Goal: Task Accomplishment & Management: Manage account settings

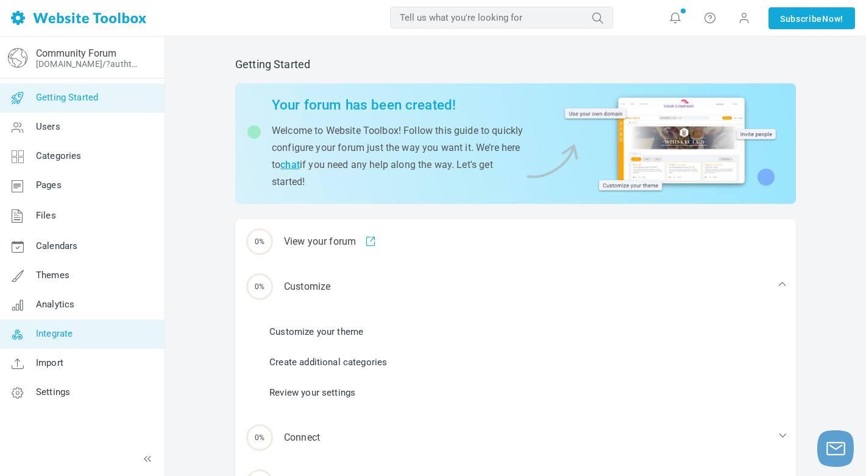
click at [62, 334] on span "Integrate" at bounding box center [54, 333] width 37 height 11
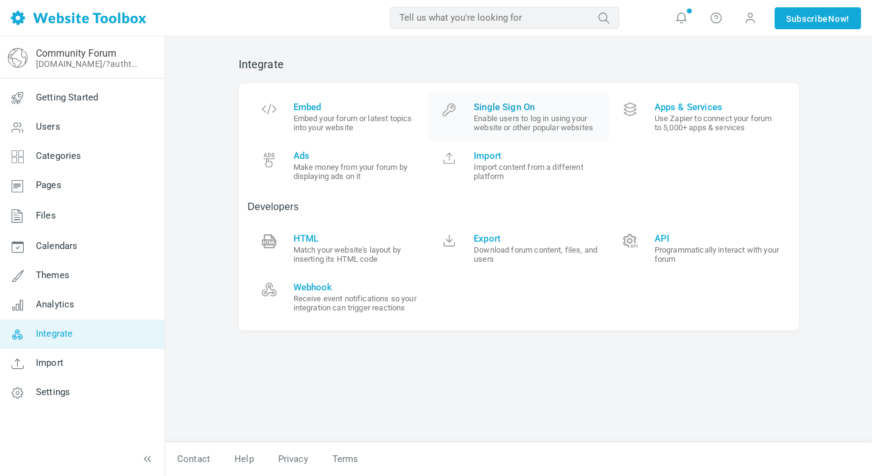
click at [450, 108] on span at bounding box center [449, 114] width 24 height 24
click at [301, 110] on span "Embed" at bounding box center [357, 107] width 126 height 11
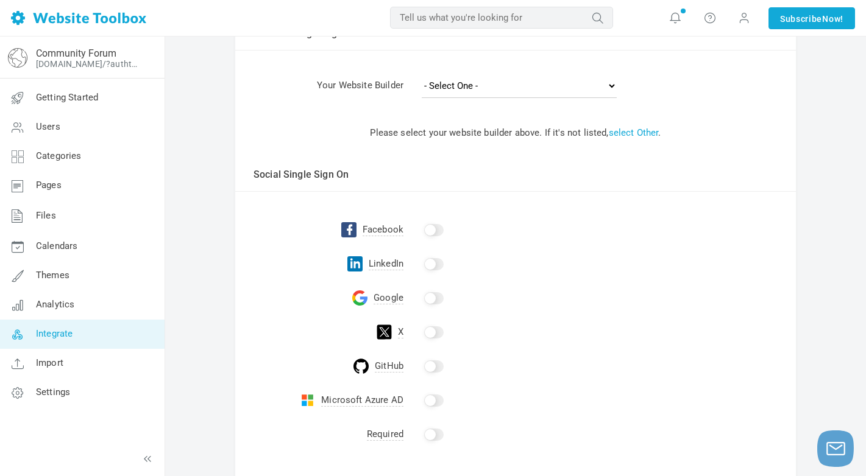
scroll to position [177, 0]
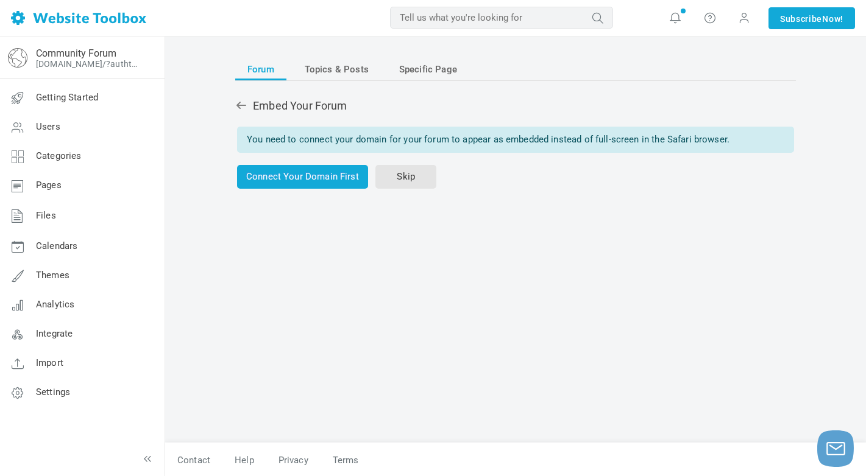
click at [389, 133] on div "You need to connect your domain for your forum to appear as embedded instead of…" at bounding box center [515, 140] width 557 height 26
click at [353, 74] on span "Topics & Posts" at bounding box center [337, 69] width 64 height 22
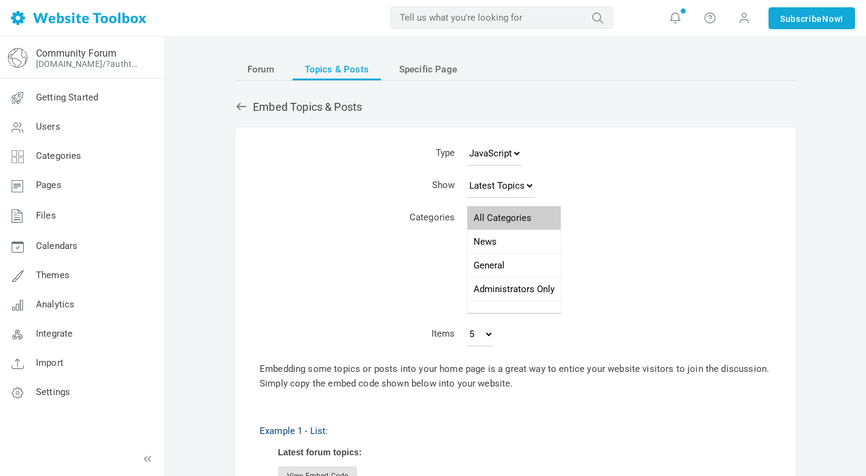
click at [263, 71] on span "Forum" at bounding box center [260, 69] width 27 height 22
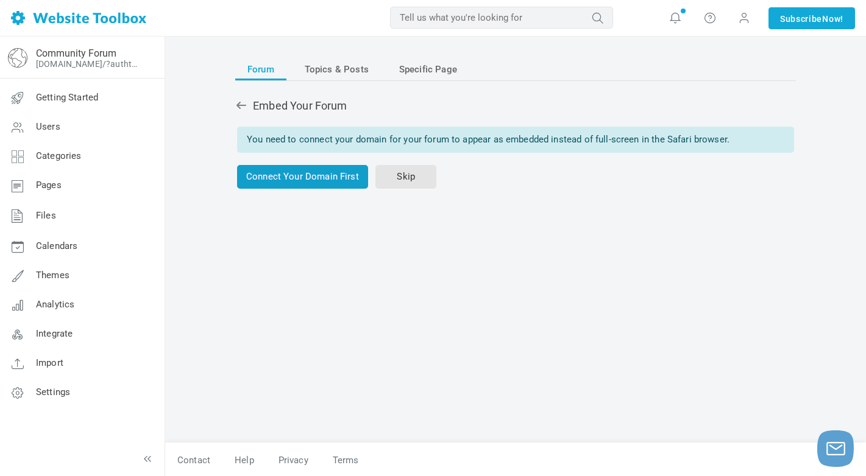
click at [333, 182] on link "Connect Your Domain First" at bounding box center [302, 177] width 131 height 24
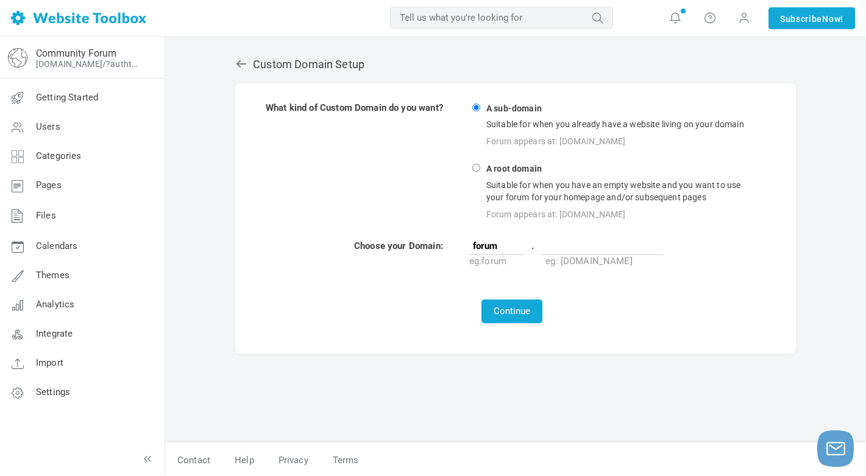
click at [576, 249] on input "text" at bounding box center [602, 246] width 122 height 18
type input "https://symetmath.blogspot.com/"
click at [534, 300] on button "Continue" at bounding box center [511, 312] width 61 height 24
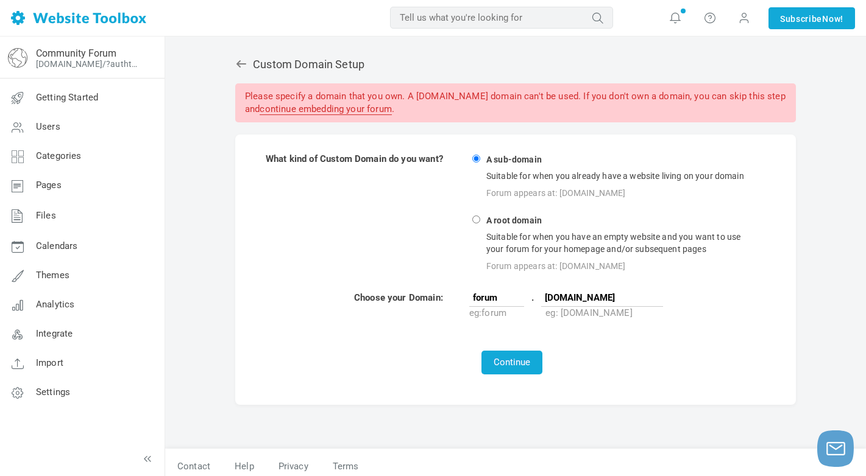
click at [571, 300] on input "[DOMAIN_NAME]" at bounding box center [602, 298] width 122 height 18
drag, startPoint x: 393, startPoint y: 228, endPoint x: 348, endPoint y: 301, distance: 86.2
click at [348, 301] on td "Choose your Domain:" at bounding box center [366, 305] width 202 height 29
click at [488, 217] on strong "A root domain" at bounding box center [513, 222] width 59 height 12
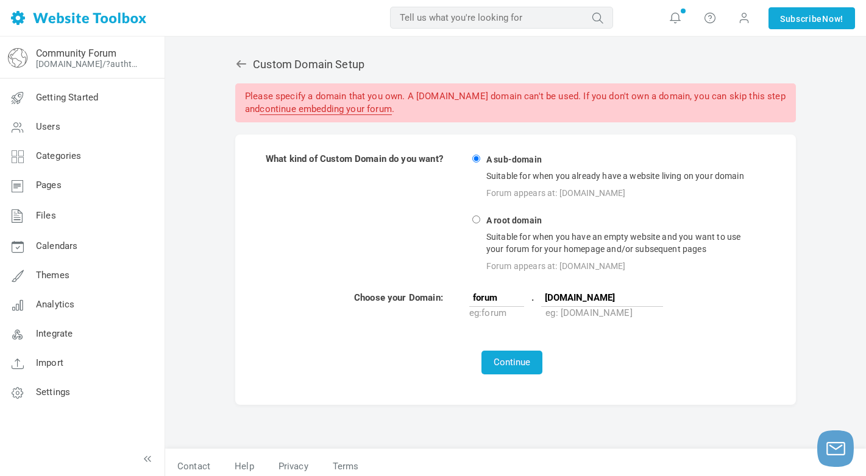
click at [480, 217] on input "A root domain Suitable for when you have an empty website and you want to use y…" at bounding box center [476, 220] width 8 height 8
radio input "true"
type input "www"
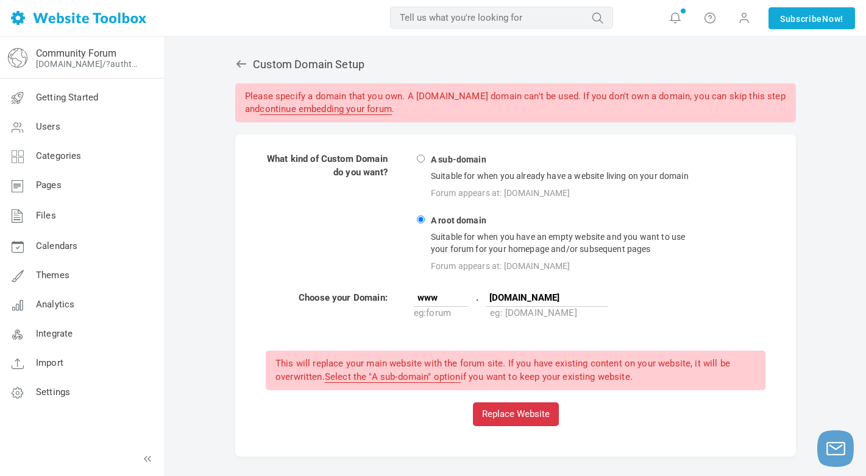
click at [425, 163] on input "A sub-domain Suitable for when you already have a website living on your domain…" at bounding box center [421, 159] width 8 height 8
radio input "true"
type input "forum"
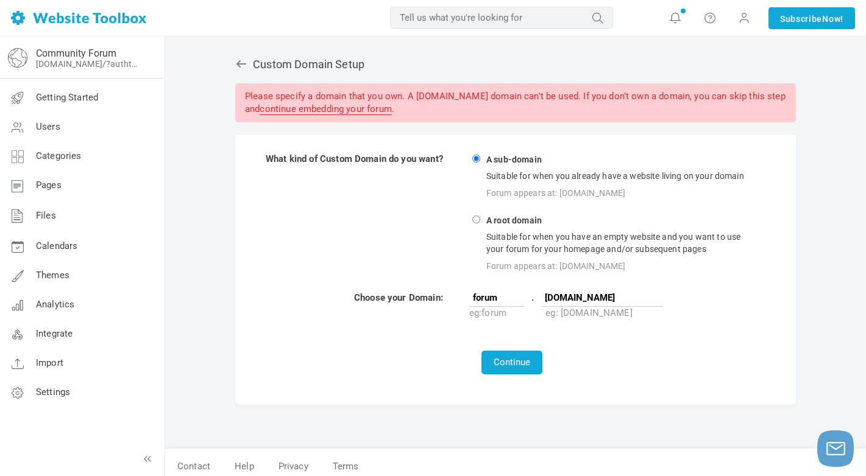
drag, startPoint x: 515, startPoint y: 287, endPoint x: 518, endPoint y: 297, distance: 10.0
click at [515, 287] on td at bounding box center [512, 283] width 494 height 14
click at [518, 298] on input "forum" at bounding box center [496, 298] width 55 height 18
drag, startPoint x: 520, startPoint y: 298, endPoint x: 464, endPoint y: 298, distance: 56.6
click at [464, 298] on tr "Choose your Domain: forum . symetmath.blogspot.com eg: forum eg: mysite.com" at bounding box center [512, 305] width 494 height 29
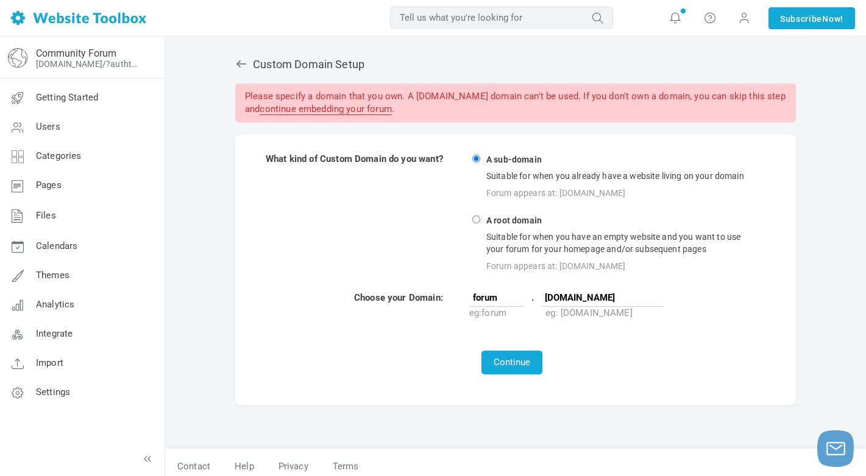
click at [529, 303] on span "." at bounding box center [532, 298] width 12 height 13
click at [600, 300] on input "symetmath.blogspot.com" at bounding box center [602, 298] width 122 height 18
click at [562, 300] on input "symetmath.blogspot.com" at bounding box center [602, 298] width 122 height 18
click at [548, 300] on input "symetmath.blogspot.com" at bounding box center [602, 298] width 122 height 18
click at [524, 350] on table "What kind of Custom Domain do you want? A sub-domain Suitable for when you alre…" at bounding box center [515, 264] width 512 height 234
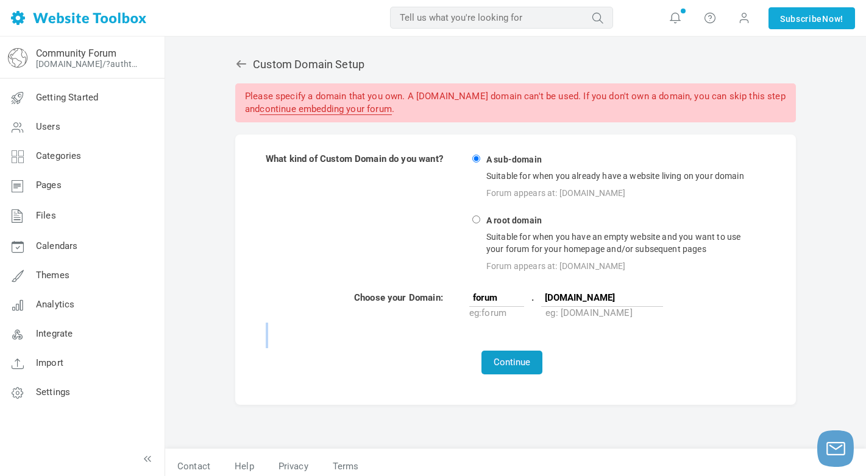
click at [523, 359] on button "Continue" at bounding box center [511, 363] width 61 height 24
click at [568, 305] on input "[DOMAIN_NAME]" at bounding box center [602, 298] width 122 height 18
paste input "https://symetmath.blogspot.com/"
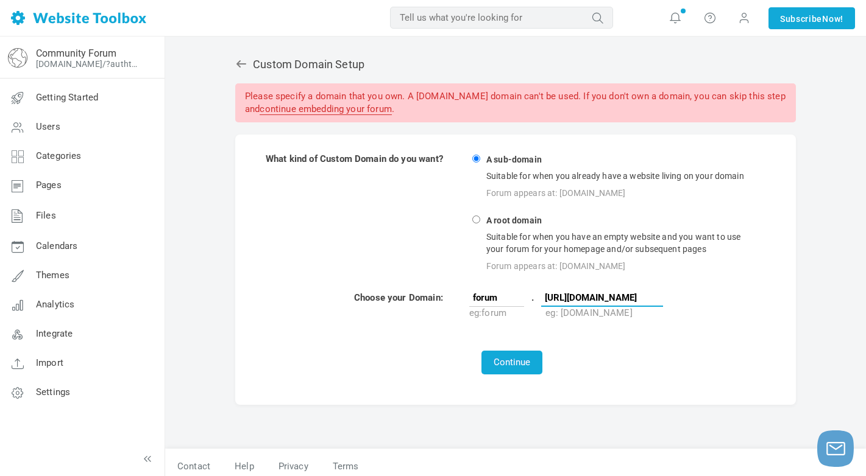
scroll to position [0, 24]
type input "https://symetmath.blogspot.com/"
click at [518, 353] on button "Continue" at bounding box center [511, 363] width 61 height 24
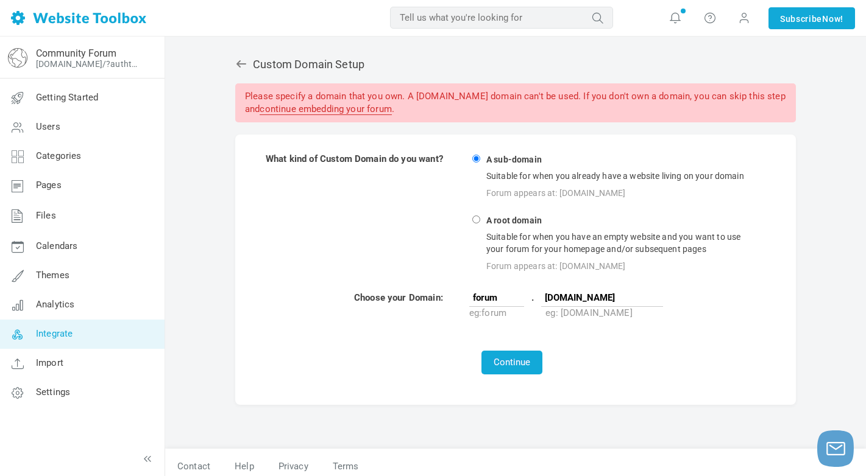
click at [67, 340] on link "Integrate" at bounding box center [81, 334] width 165 height 29
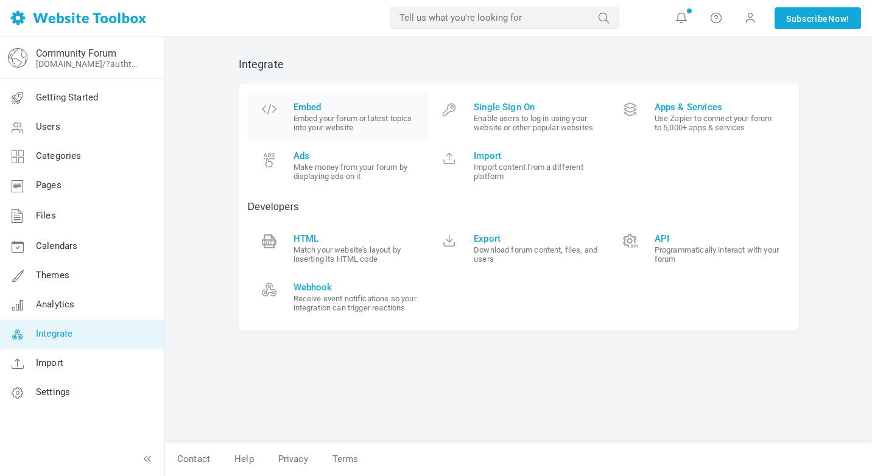
click at [328, 125] on small "Embed your forum or latest topics into your website" at bounding box center [357, 123] width 126 height 18
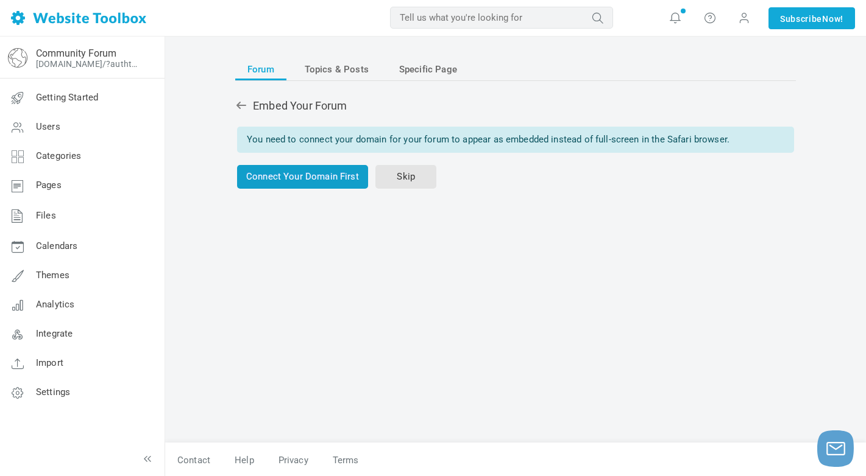
click at [337, 180] on link "Connect Your Domain First" at bounding box center [302, 177] width 131 height 24
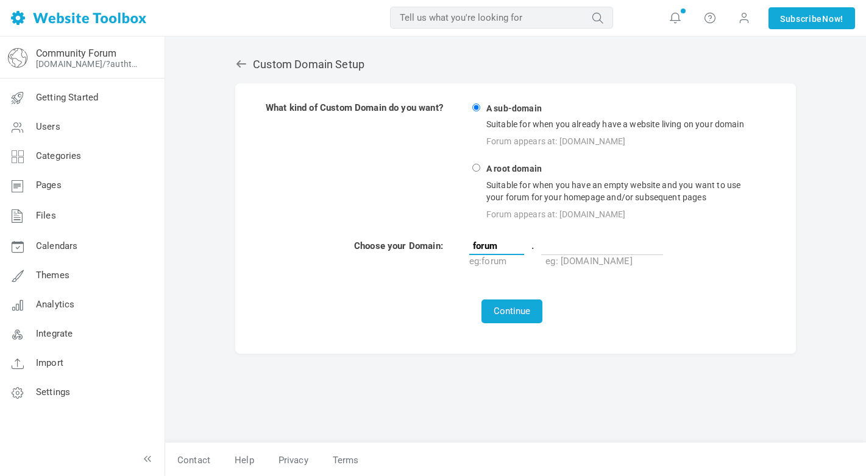
click at [510, 245] on input "forum" at bounding box center [496, 246] width 55 height 18
click at [524, 247] on input "forum" at bounding box center [496, 246] width 55 height 18
click at [510, 247] on input "forum" at bounding box center [496, 246] width 55 height 18
click at [562, 249] on input "text" at bounding box center [602, 246] width 122 height 18
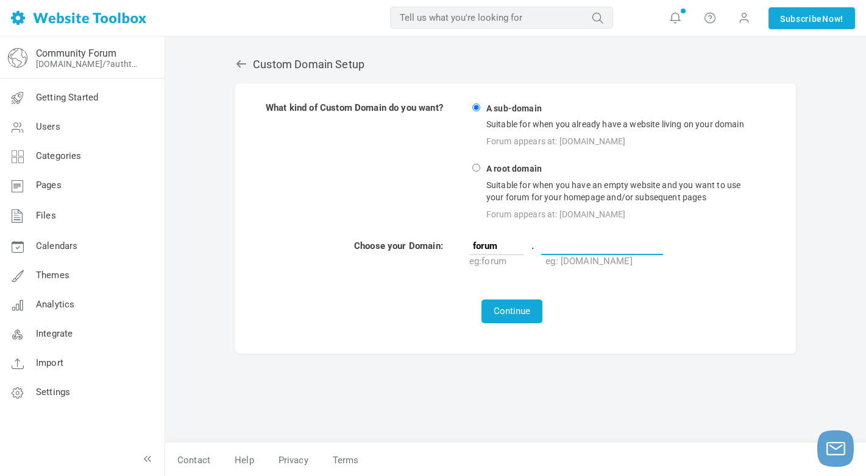
paste input "https://symetmath.blogspot.com/"
type input "https://symetmath.blogspot.com/"
click at [577, 289] on td at bounding box center [512, 283] width 494 height 27
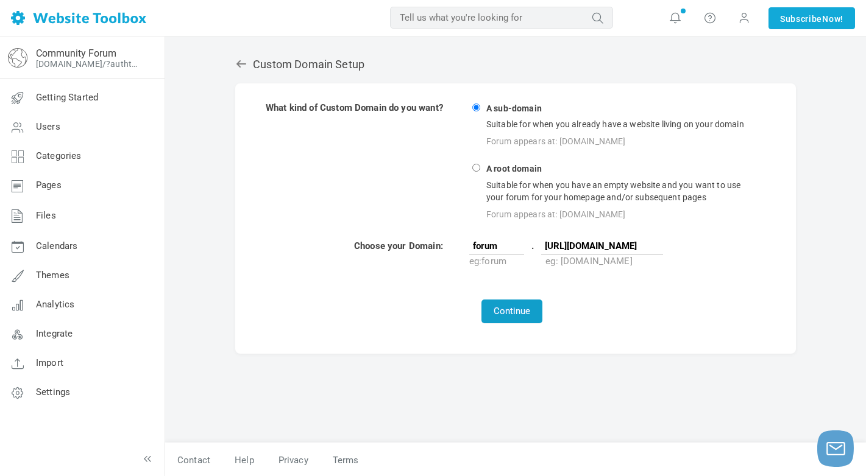
click at [507, 305] on button "Continue" at bounding box center [511, 312] width 61 height 24
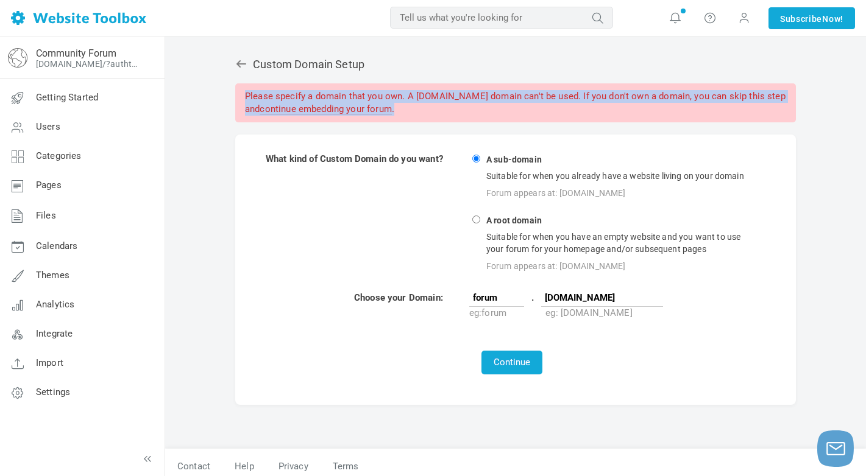
drag, startPoint x: 402, startPoint y: 108, endPoint x: 218, endPoint y: 96, distance: 184.4
click at [218, 96] on div "Custom Domain Setup Please specify a domain that you own. A [DOMAIN_NAME] domai…" at bounding box center [515, 260] width 700 height 447
copy div "Please specify a domain that you own. A [DOMAIN_NAME] domain can't be used. If …"
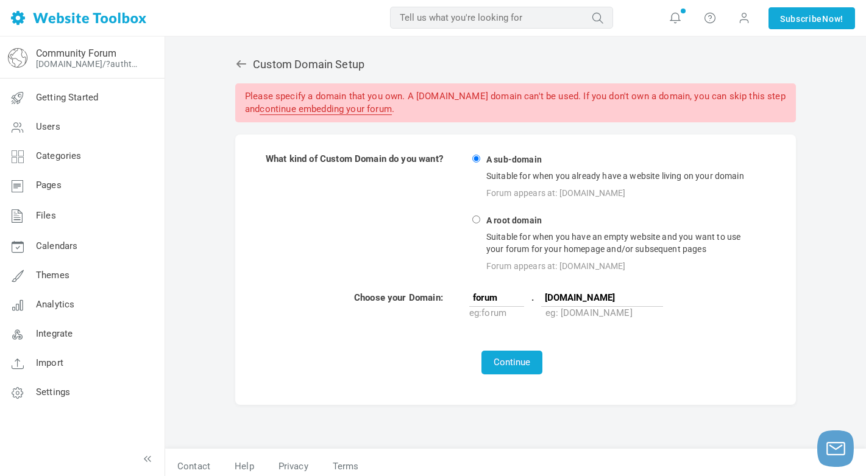
click at [487, 224] on strong "A root domain" at bounding box center [513, 222] width 59 height 12
click at [480, 224] on input "A root domain Suitable for when you have an empty website and you want to use y…" at bounding box center [476, 220] width 8 height 8
radio input "true"
type input "www"
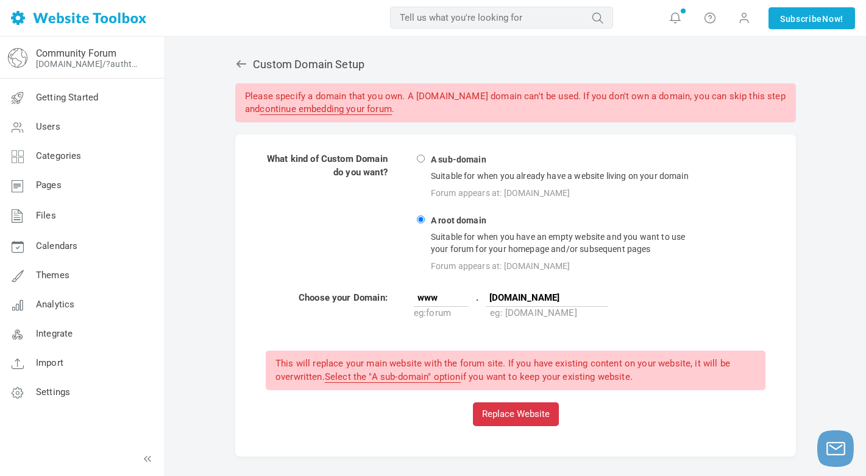
click at [456, 187] on div "Forum appears at: forum.mysite.com" at bounding box center [566, 193] width 274 height 16
click at [425, 163] on input "A sub-domain Suitable for when you already have a website living on your domain…" at bounding box center [421, 159] width 8 height 8
radio input "true"
type input "forum"
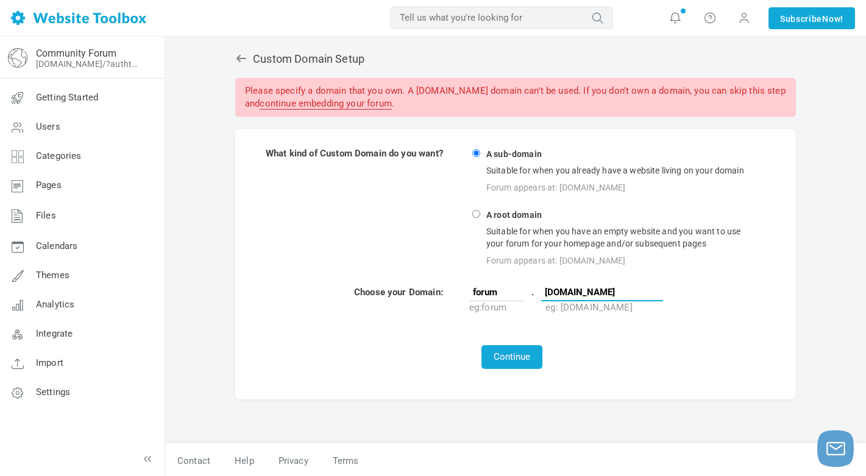
scroll to position [8, 0]
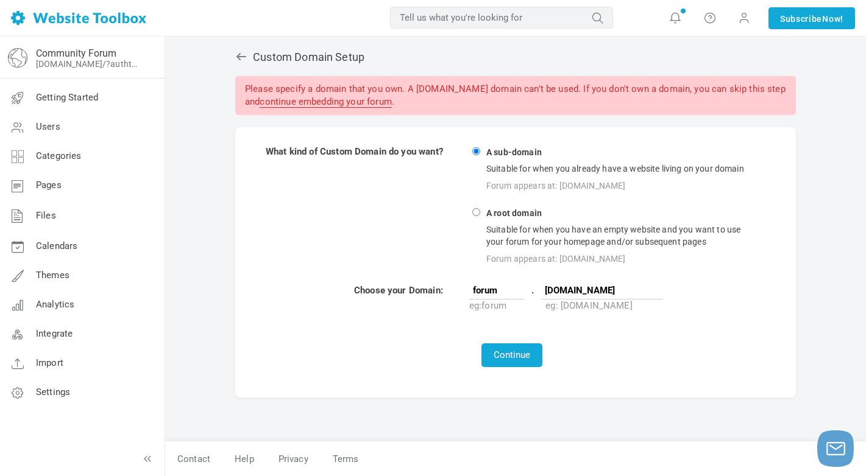
click at [238, 46] on div "Custom Domain Setup Please specify a domain that you own. A symetmath.blogspot.…" at bounding box center [515, 217] width 560 height 359
click at [244, 52] on icon at bounding box center [241, 57] width 12 height 12
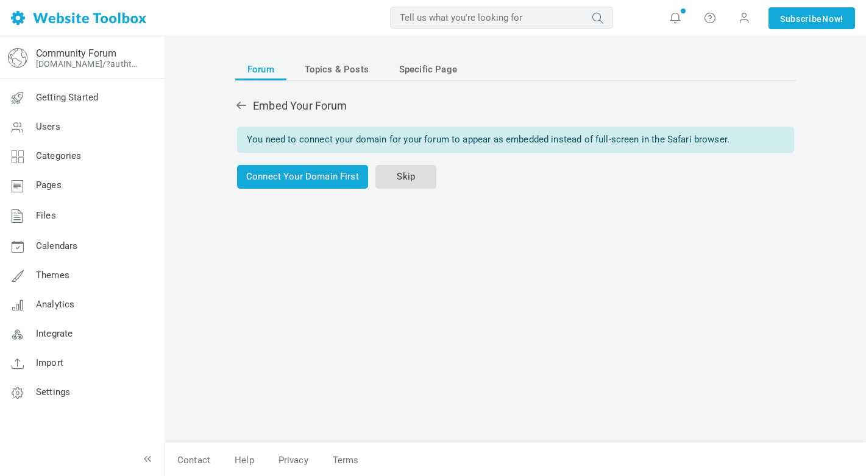
click at [400, 182] on link "Skip" at bounding box center [405, 177] width 61 height 24
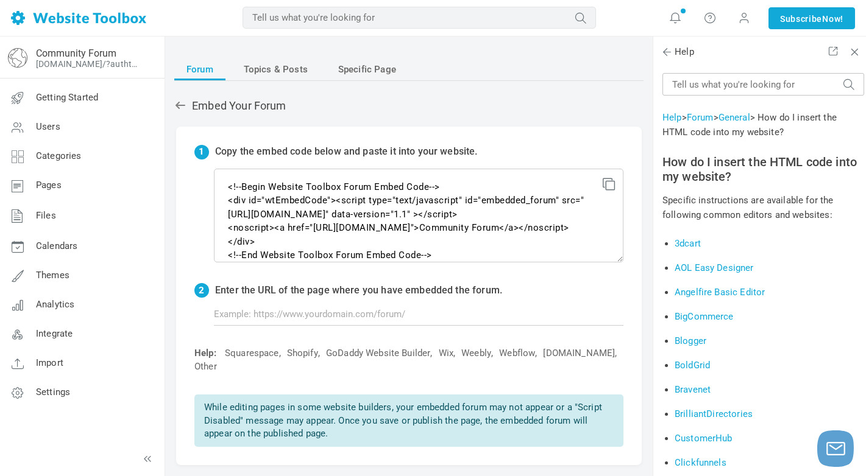
click at [609, 183] on icon at bounding box center [606, 182] width 9 height 9
click at [282, 68] on span "Topics & Posts" at bounding box center [276, 69] width 64 height 22
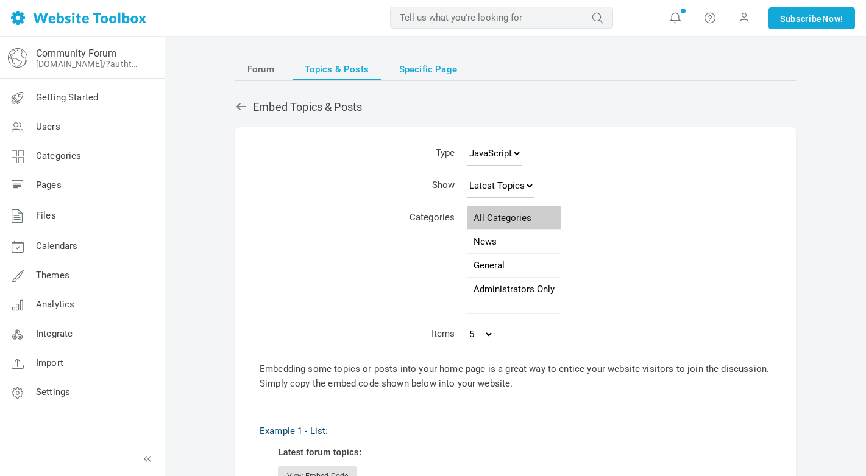
click at [426, 67] on span "Specific Page" at bounding box center [428, 69] width 58 height 22
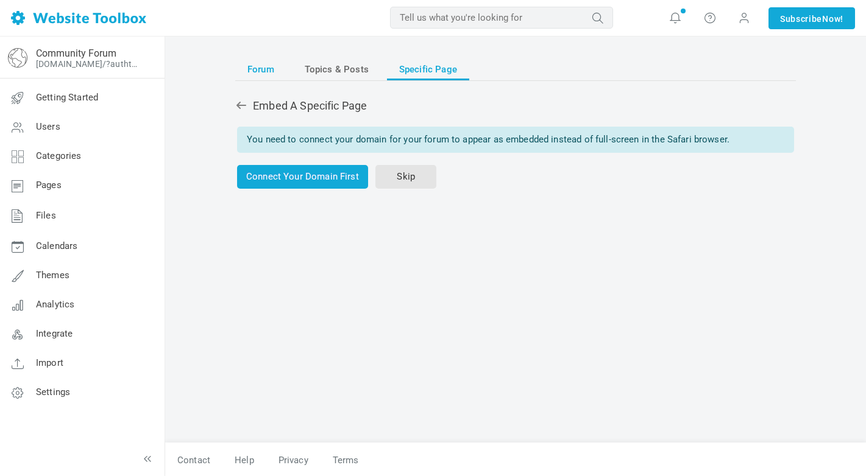
click at [284, 71] on link "Forum" at bounding box center [260, 69] width 51 height 22
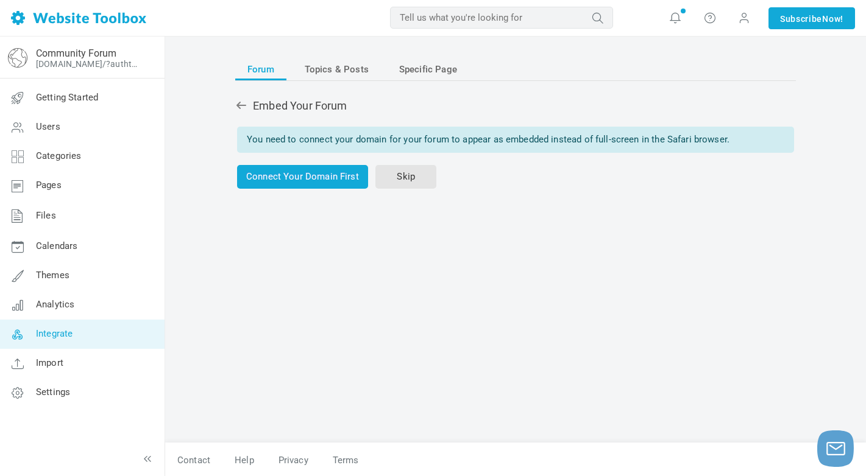
click at [59, 331] on span "Integrate" at bounding box center [54, 333] width 37 height 11
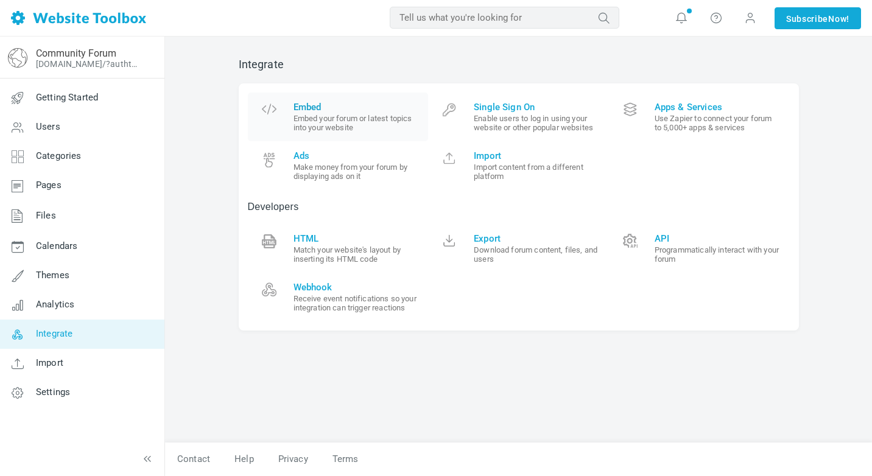
click at [365, 114] on small "Embed your forum or latest topics into your website" at bounding box center [357, 123] width 126 height 18
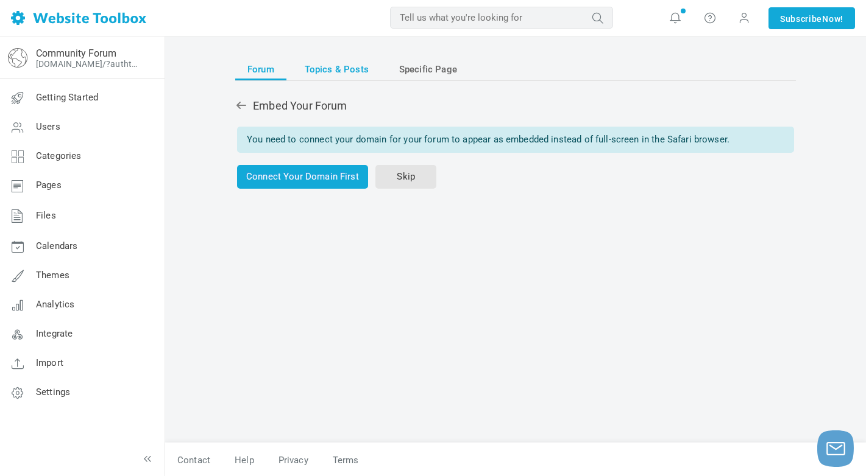
click at [342, 68] on span "Topics & Posts" at bounding box center [337, 69] width 64 height 22
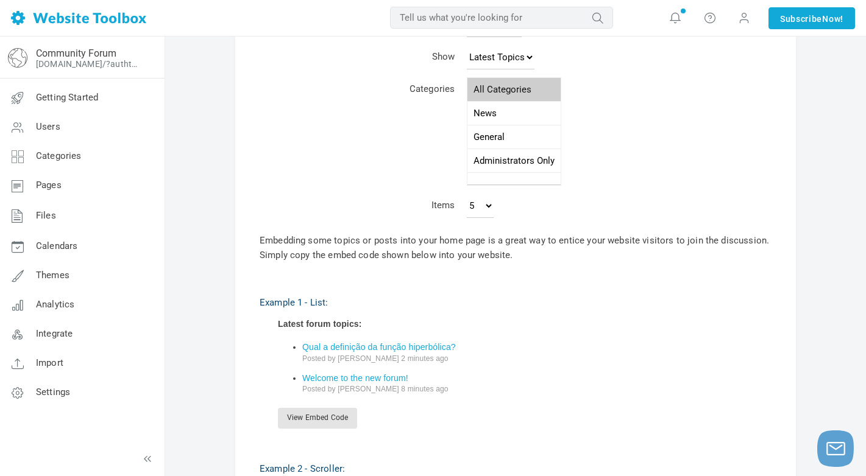
scroll to position [122, 0]
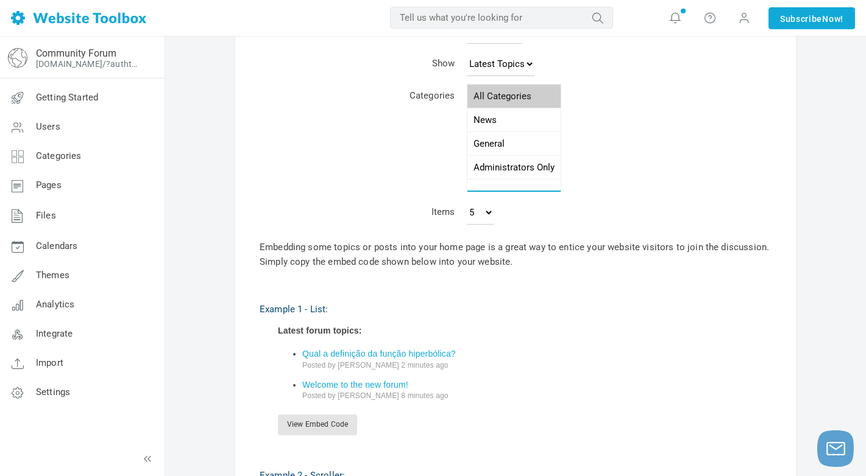
select select "987633"
click at [481, 121] on option "News" at bounding box center [513, 120] width 93 height 24
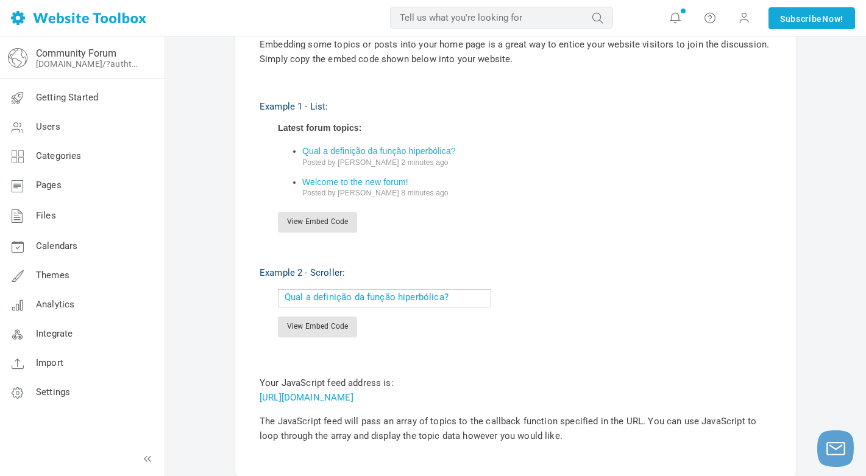
scroll to position [426, 0]
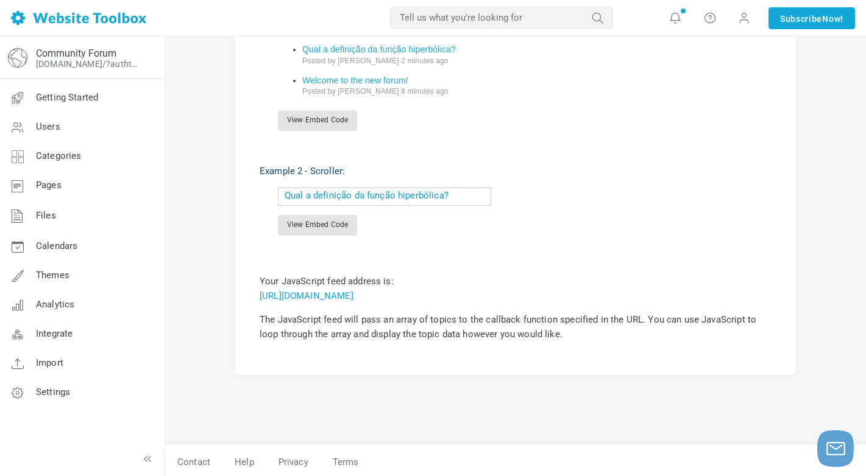
click at [382, 199] on link "Qual a definição da função hiperbólica?" at bounding box center [366, 195] width 164 height 11
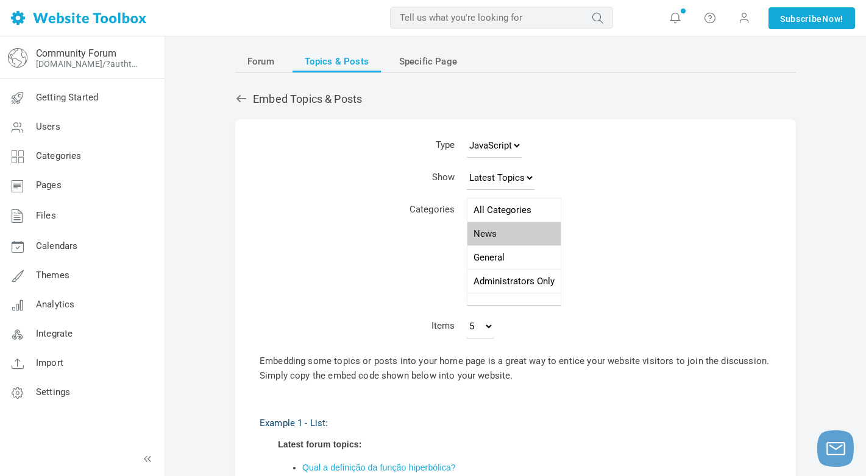
scroll to position [0, 0]
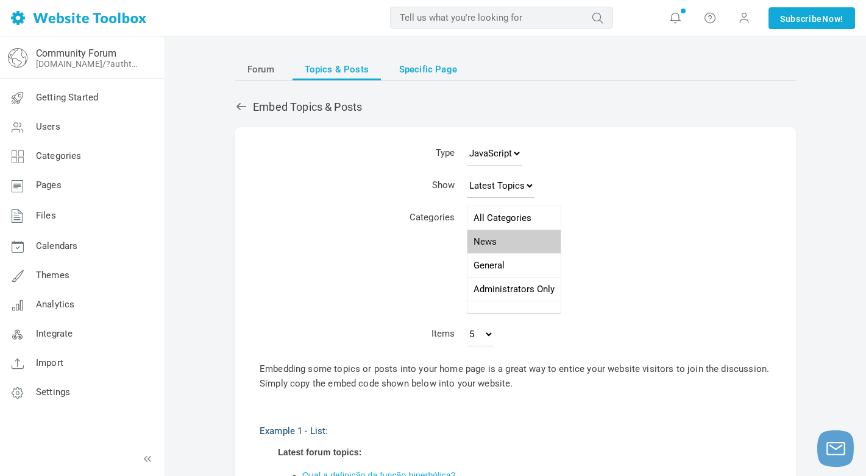
click at [407, 71] on span "Specific Page" at bounding box center [428, 69] width 58 height 22
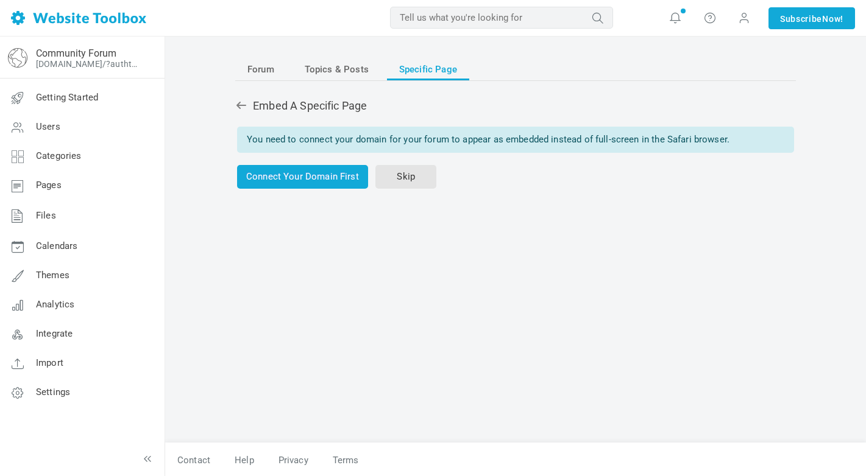
click at [360, 57] on div "Forum Topics & Posts Specific Page Embed A Specific Page You need to connect yo…" at bounding box center [515, 244] width 579 height 397
click at [354, 70] on span "Topics & Posts" at bounding box center [337, 69] width 64 height 22
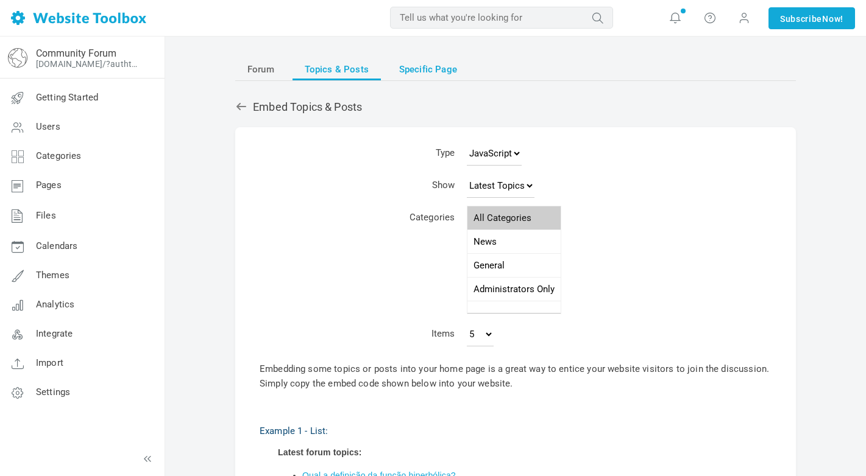
click at [429, 67] on span "Specific Page" at bounding box center [428, 69] width 58 height 22
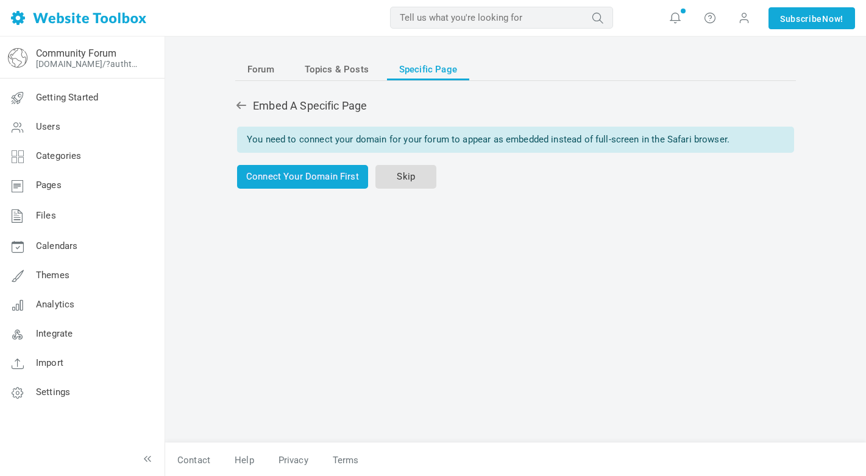
click at [400, 186] on link "Skip" at bounding box center [405, 177] width 61 height 24
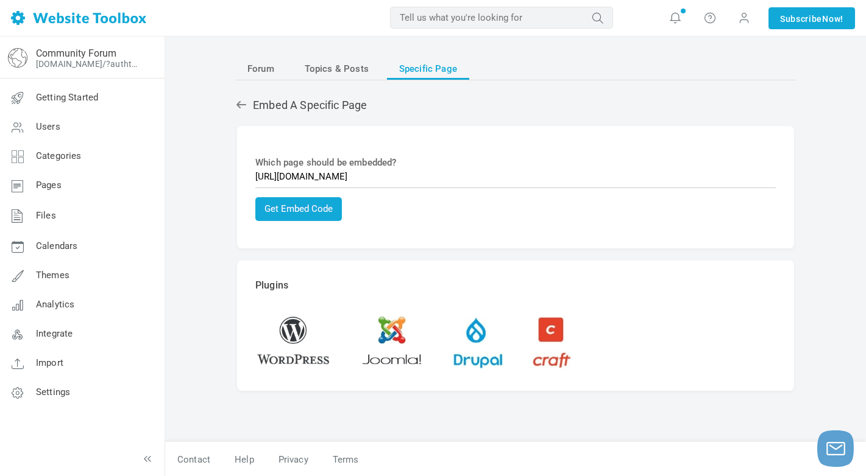
scroll to position [1, 0]
click at [354, 65] on span "Topics & Posts" at bounding box center [337, 68] width 64 height 22
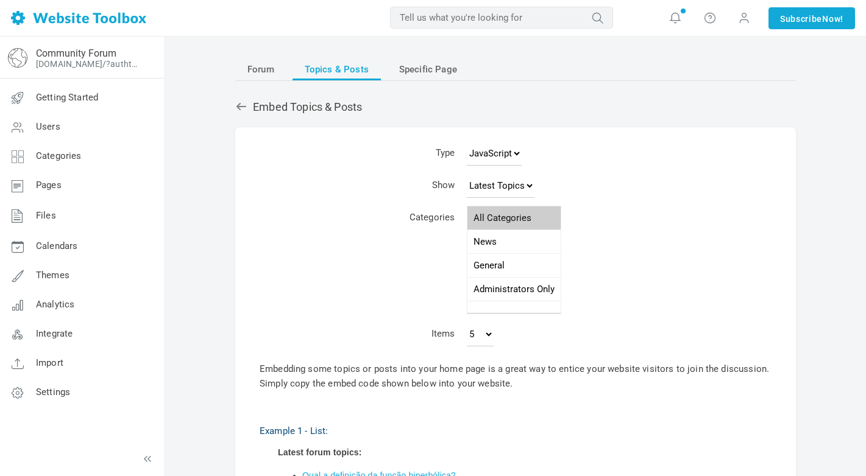
click at [258, 64] on span "Forum" at bounding box center [260, 69] width 27 height 22
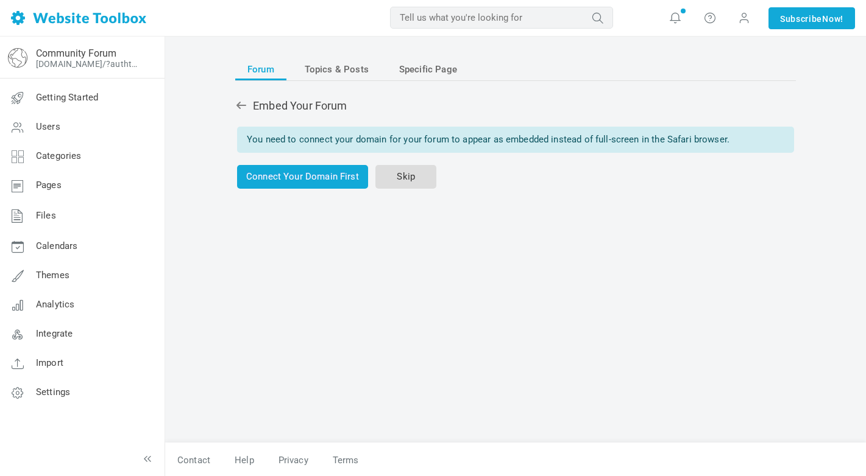
click at [428, 178] on link "Skip" at bounding box center [405, 177] width 61 height 24
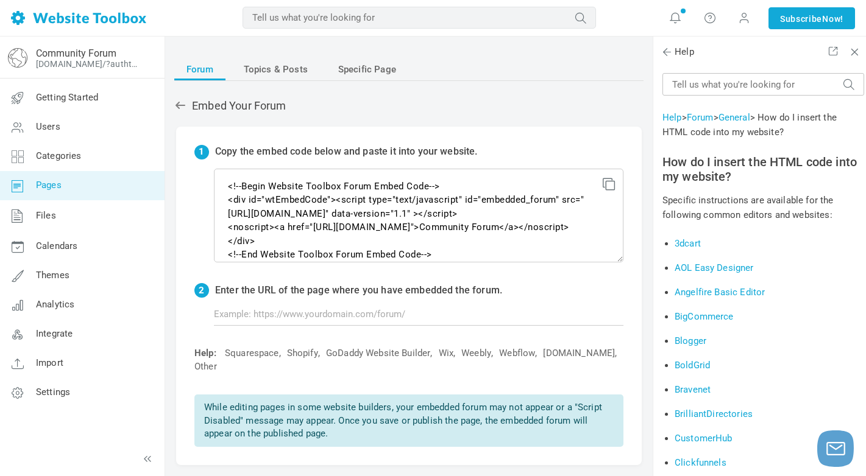
click at [78, 191] on link "Pages" at bounding box center [81, 185] width 165 height 29
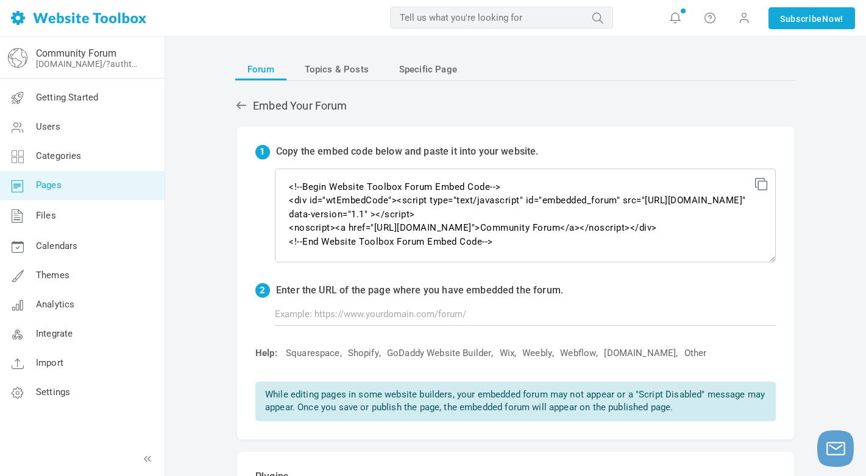
scroll to position [15, 0]
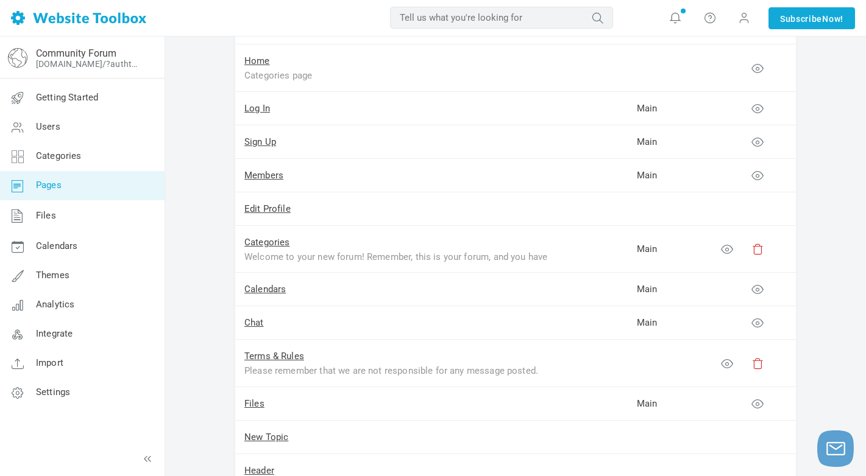
scroll to position [226, 0]
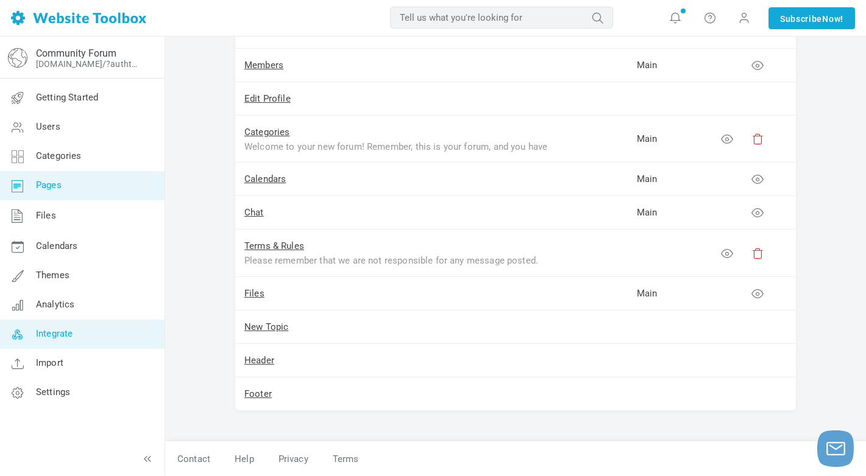
click at [65, 327] on link "Integrate" at bounding box center [81, 334] width 165 height 29
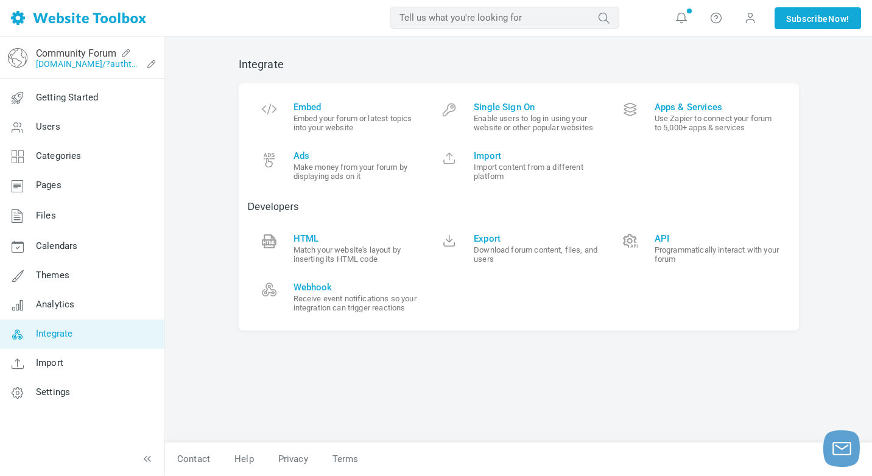
click at [90, 62] on link "[DOMAIN_NAME]/?authtoken=6cc019cf4a0c22cf1863c8ddb40832ff&rememberMe=1" at bounding box center [89, 64] width 106 height 10
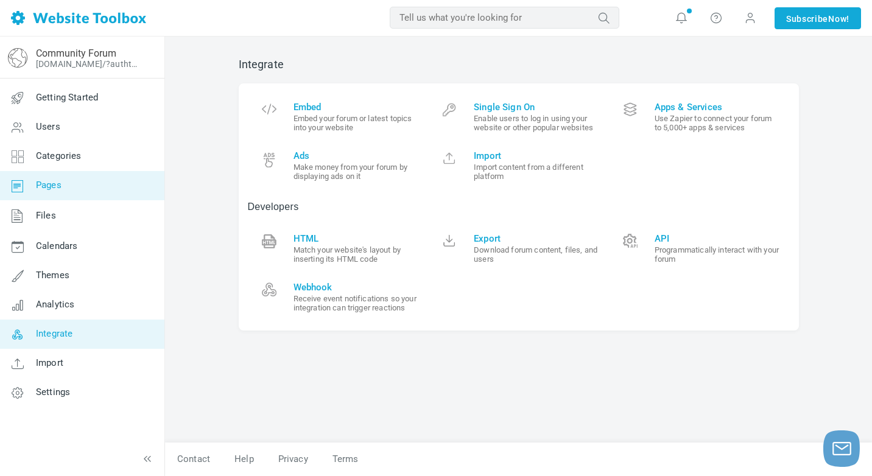
click at [77, 191] on link "Pages" at bounding box center [81, 185] width 165 height 29
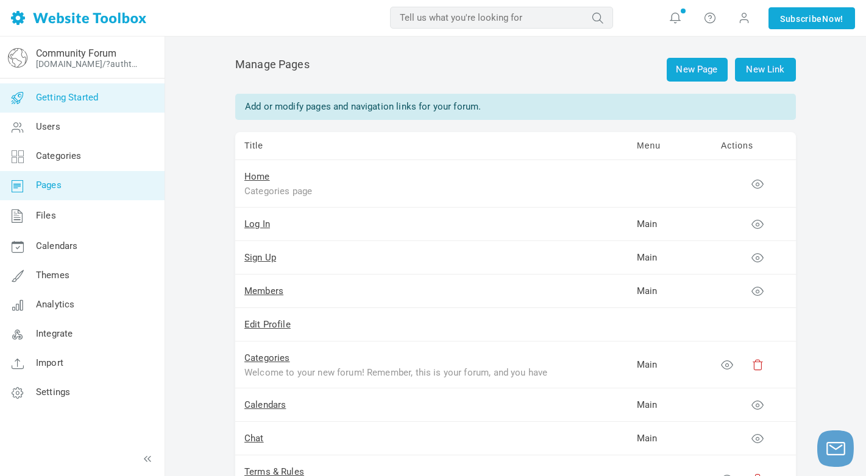
click at [45, 97] on span "Getting Started" at bounding box center [67, 97] width 62 height 11
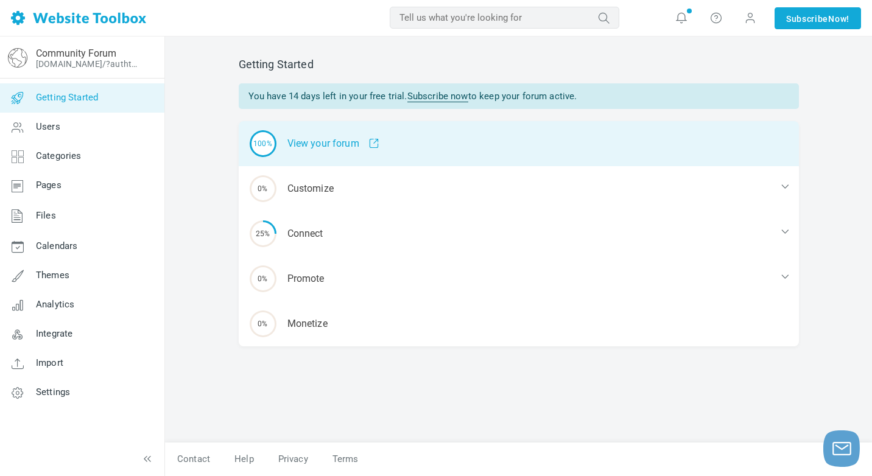
click at [292, 139] on div "100% View your forum" at bounding box center [519, 143] width 560 height 45
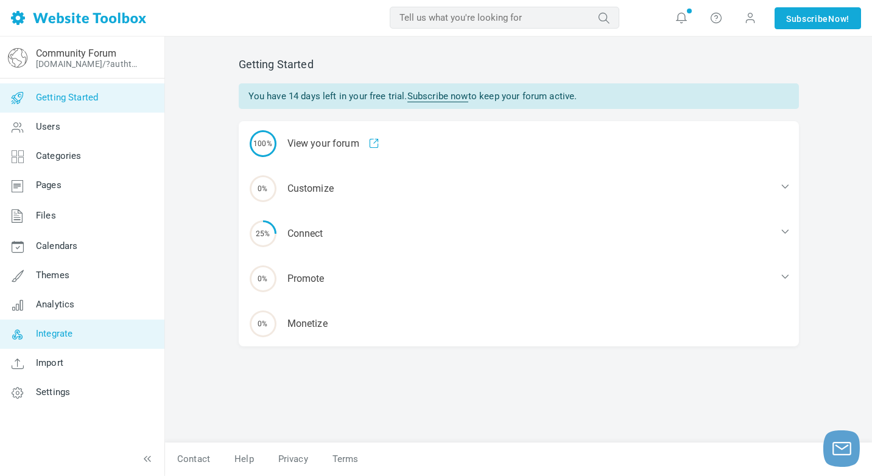
click at [66, 339] on link "Integrate" at bounding box center [81, 334] width 165 height 29
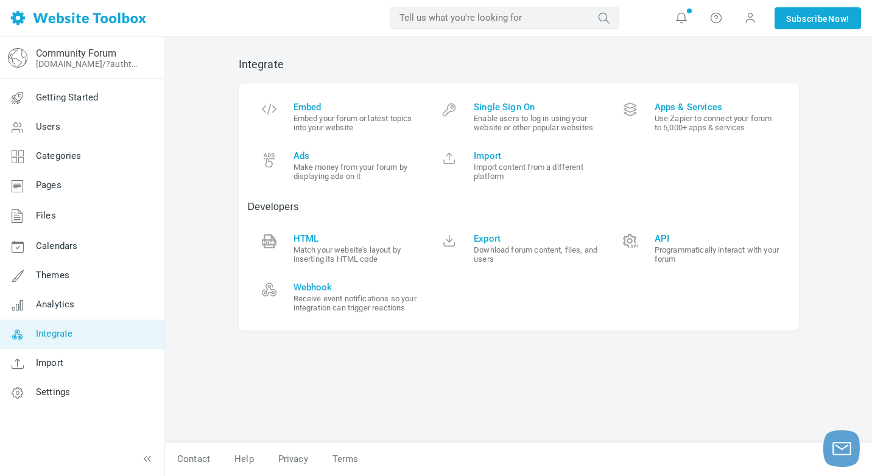
click at [343, 70] on h2 "Integrate" at bounding box center [519, 64] width 560 height 13
